Goal: Task Accomplishment & Management: Use online tool/utility

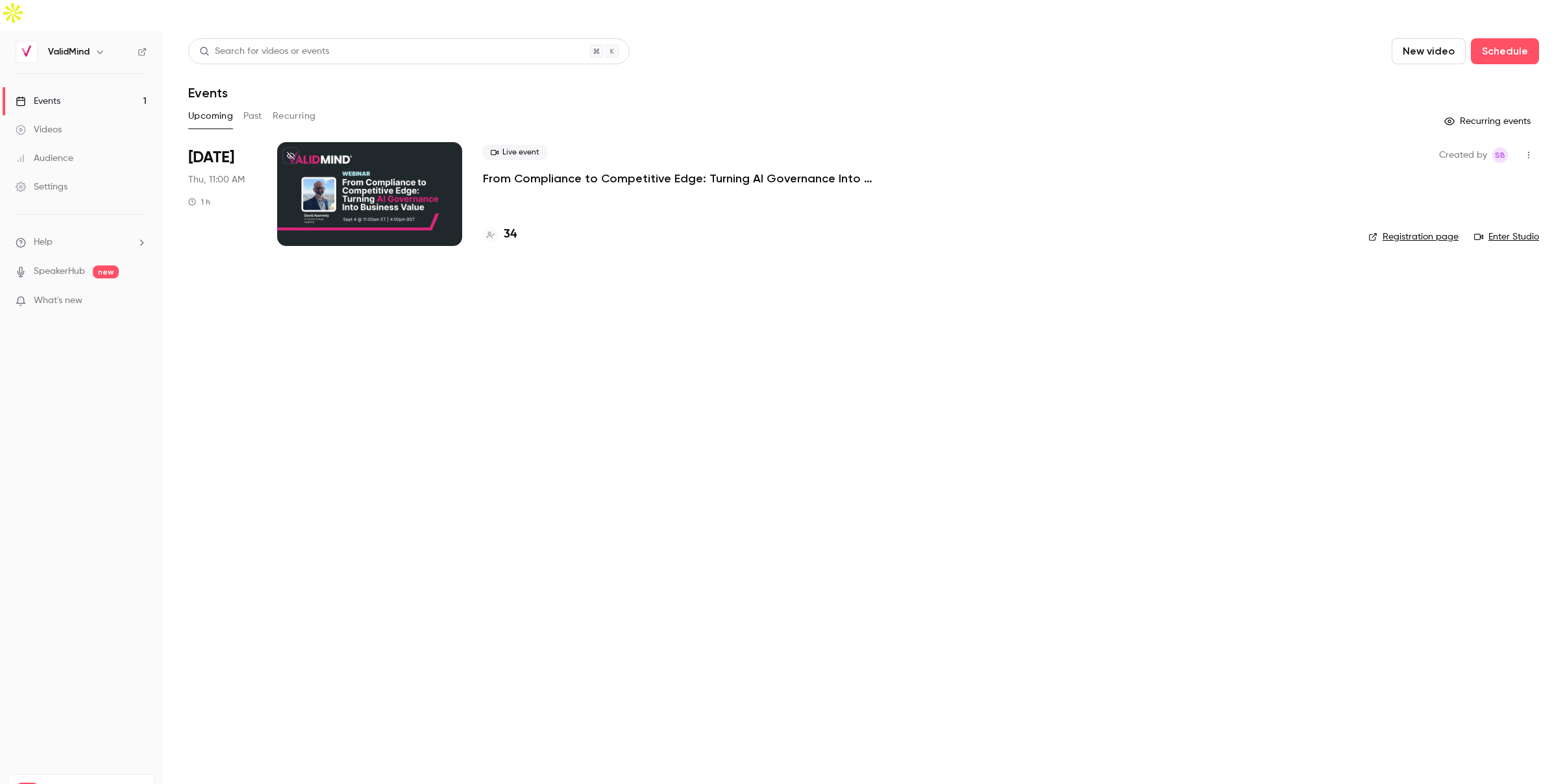
click at [805, 440] on main "Search for videos or events New video Schedule Events Upcoming Past Recurring R…" at bounding box center [864, 422] width 1403 height 784
click at [1512, 230] on link "Enter Studio" at bounding box center [1507, 237] width 65 height 13
click at [513, 226] on h4 "35" at bounding box center [510, 235] width 13 height 17
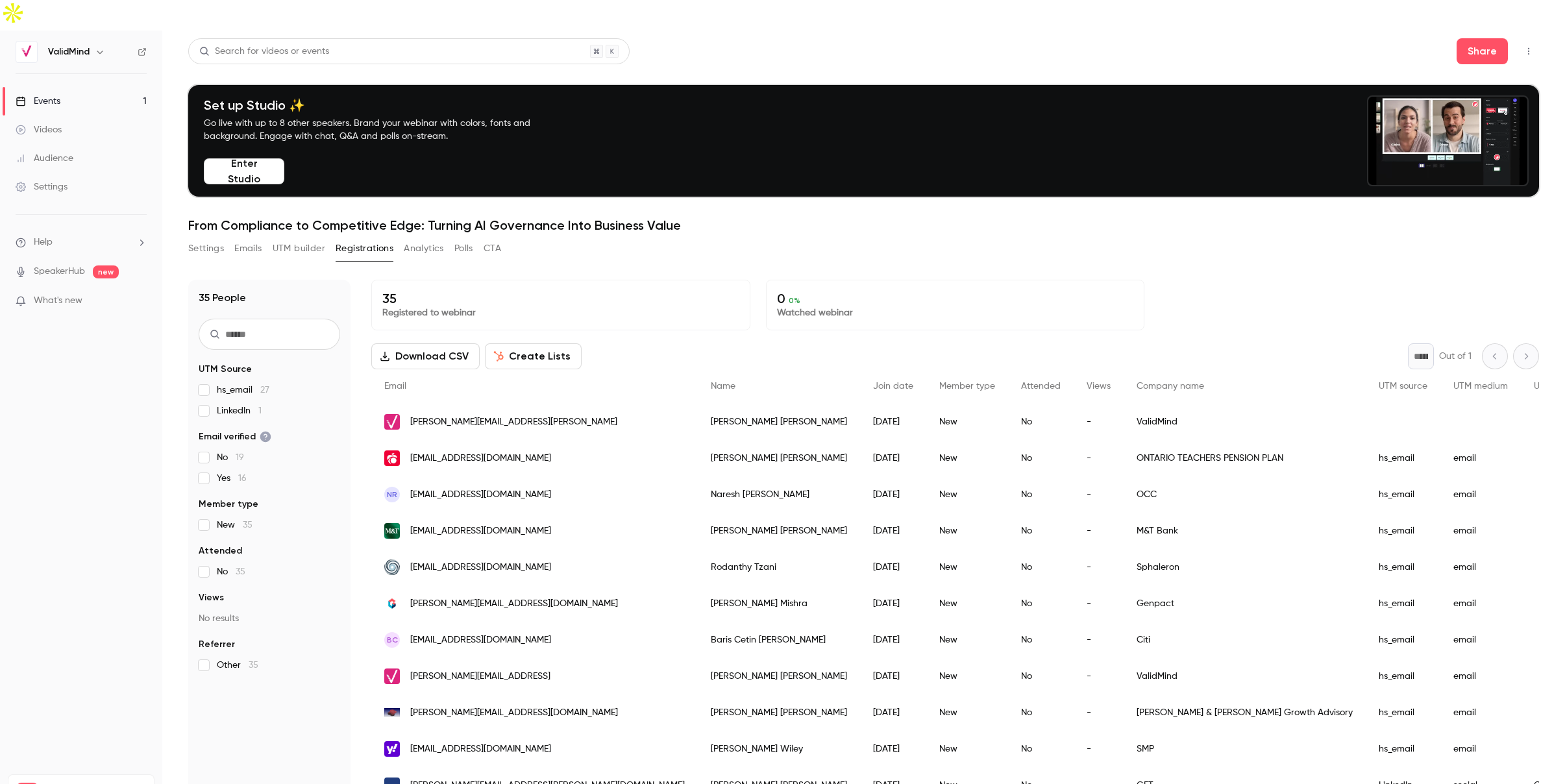
click at [447, 343] on button "Download CSV" at bounding box center [425, 356] width 108 height 26
